Goal: Find specific page/section: Find specific page/section

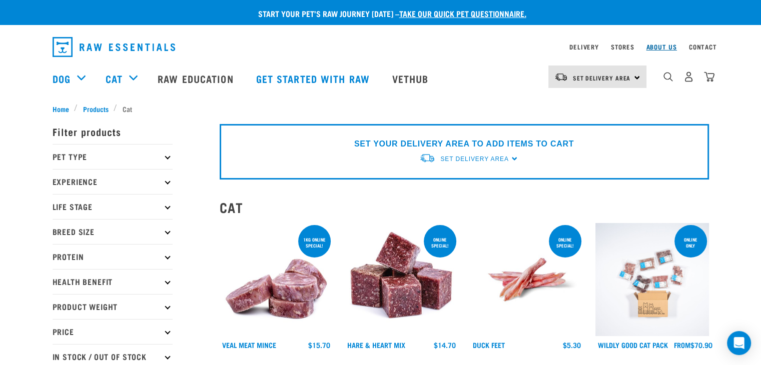
click at [660, 45] on link "About Us" at bounding box center [661, 47] width 31 height 4
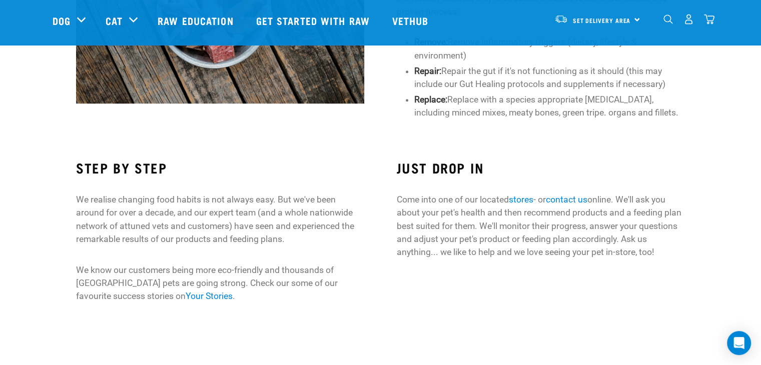
scroll to position [698, 0]
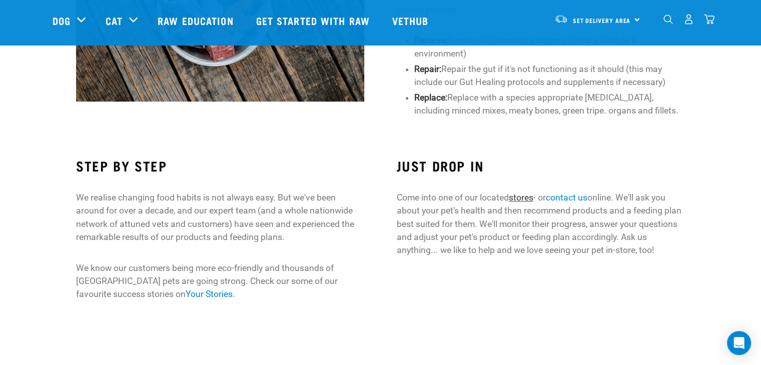
click at [528, 197] on link "stores" at bounding box center [520, 198] width 25 height 10
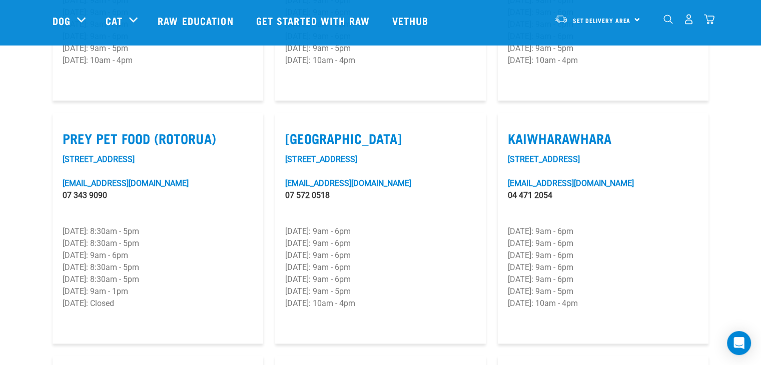
scroll to position [1213, 0]
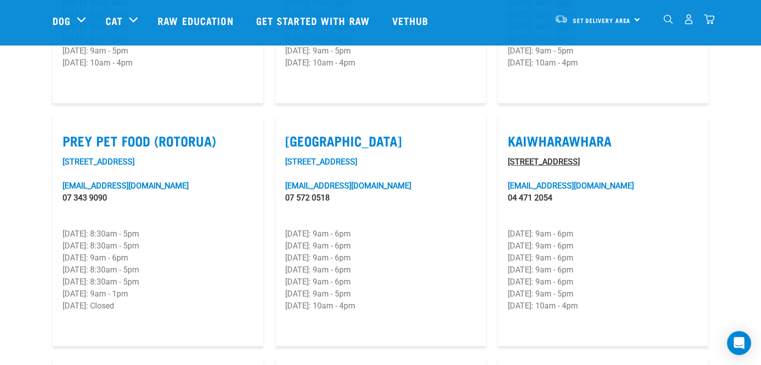
click at [569, 157] on link "Unit 6F, 33 Kaiwharawhara Road" at bounding box center [544, 162] width 72 height 10
